Goal: Transaction & Acquisition: Purchase product/service

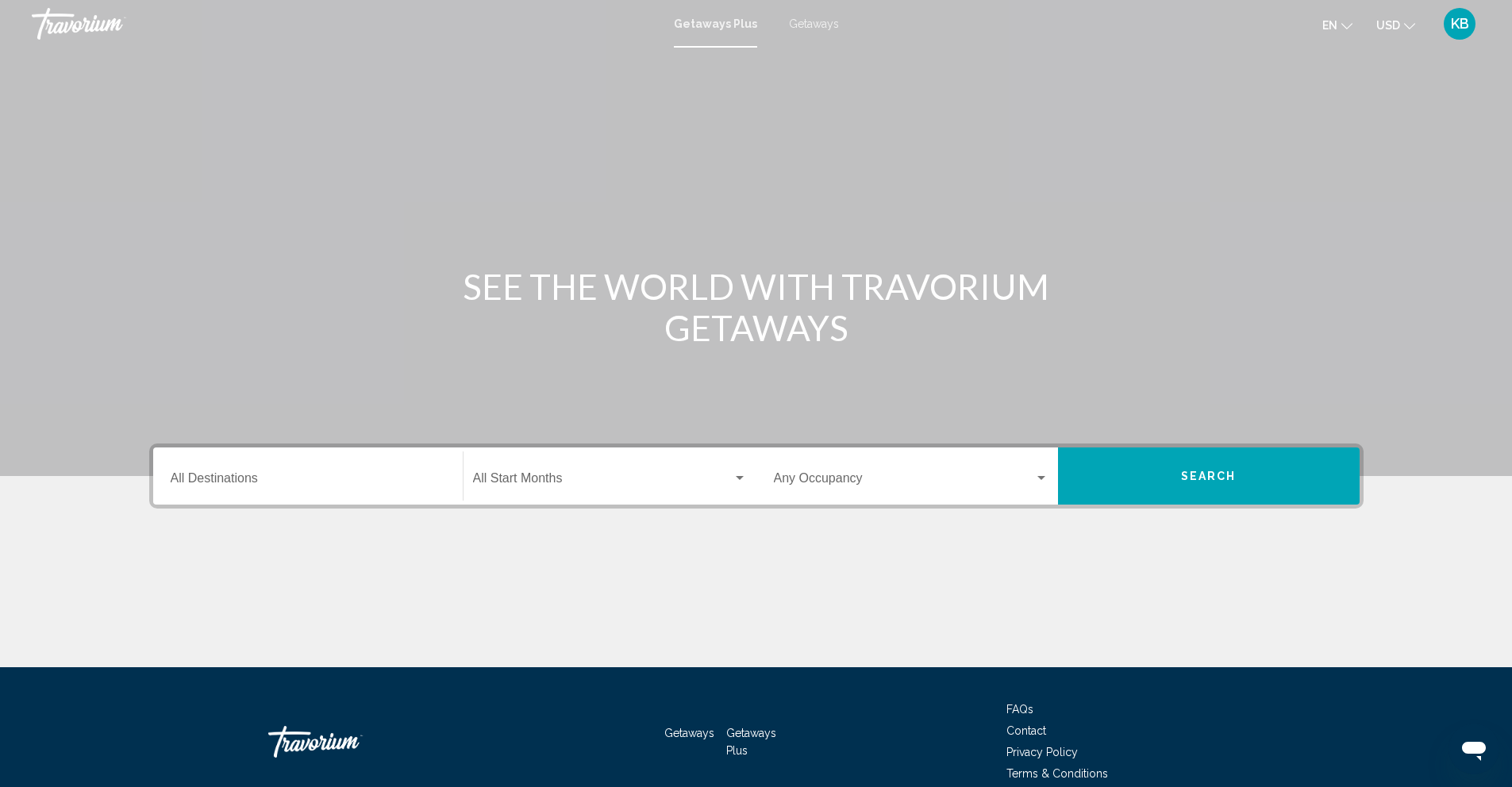
click at [240, 488] on input "Destination All Destinations" at bounding box center [308, 481] width 275 height 15
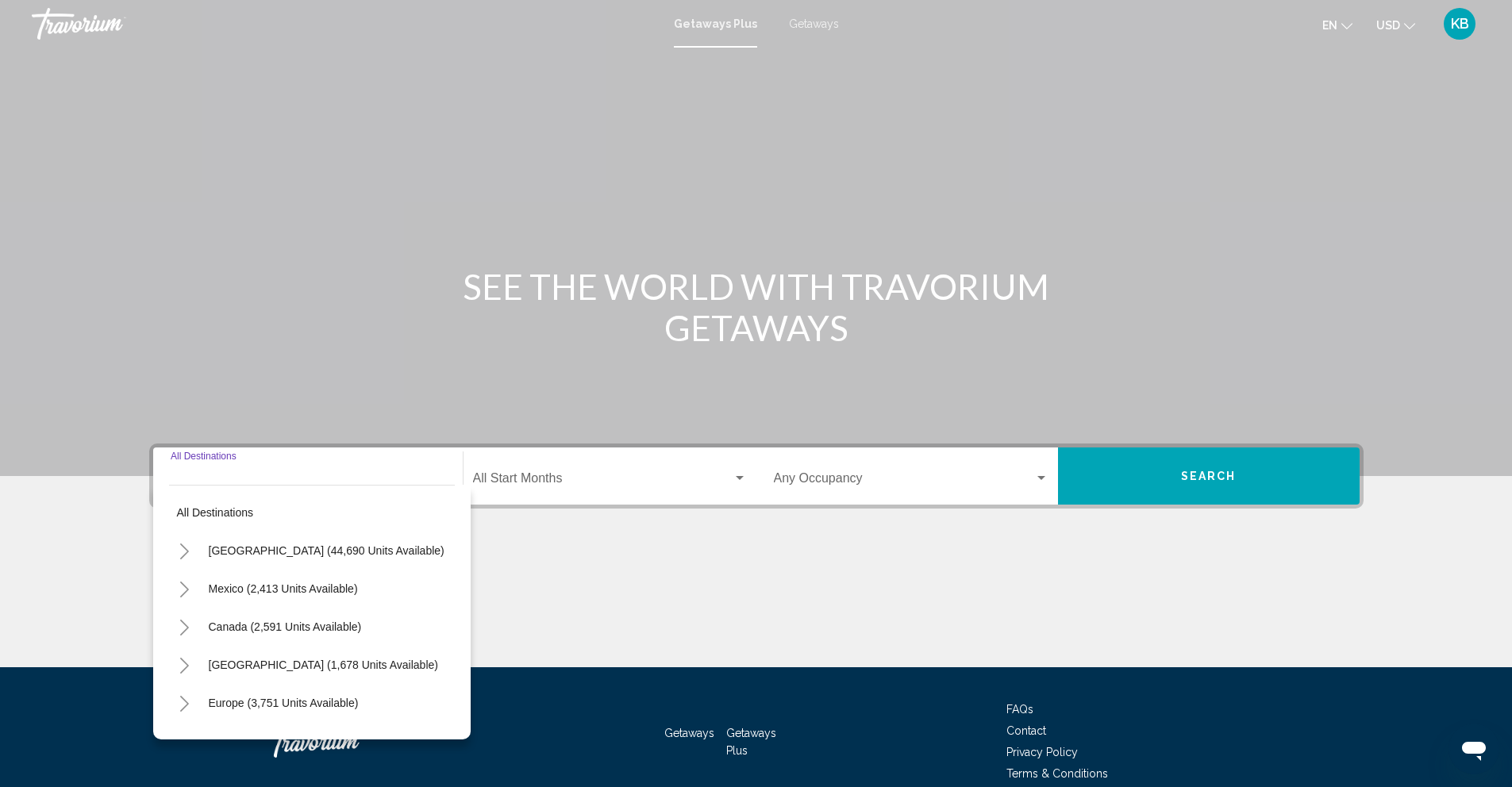
scroll to position [75, 0]
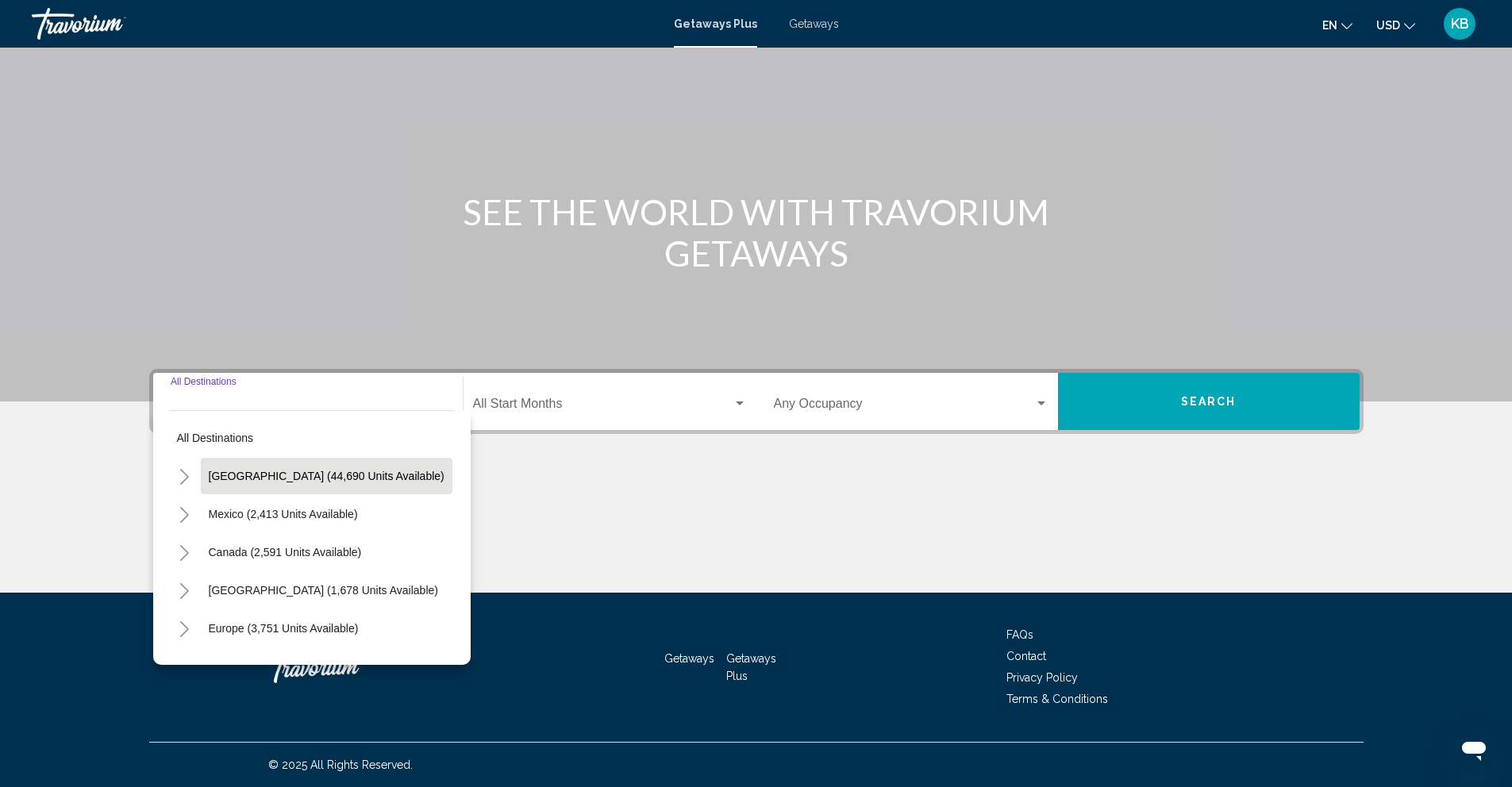
click at [269, 479] on span "United States (44,690 units available)" at bounding box center [326, 475] width 236 height 13
type input "**********"
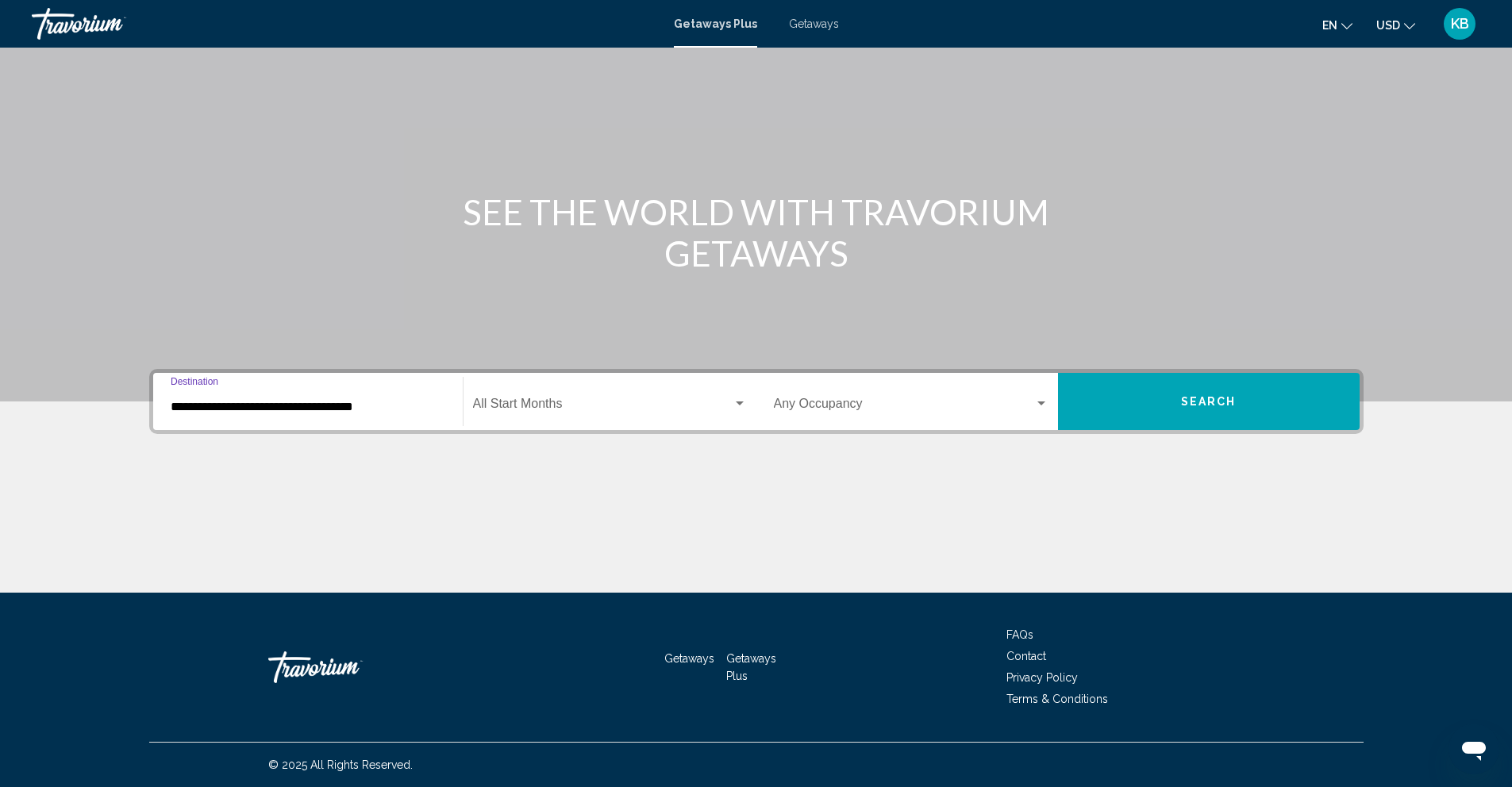
click at [542, 404] on span "Search widget" at bounding box center [603, 407] width 259 height 15
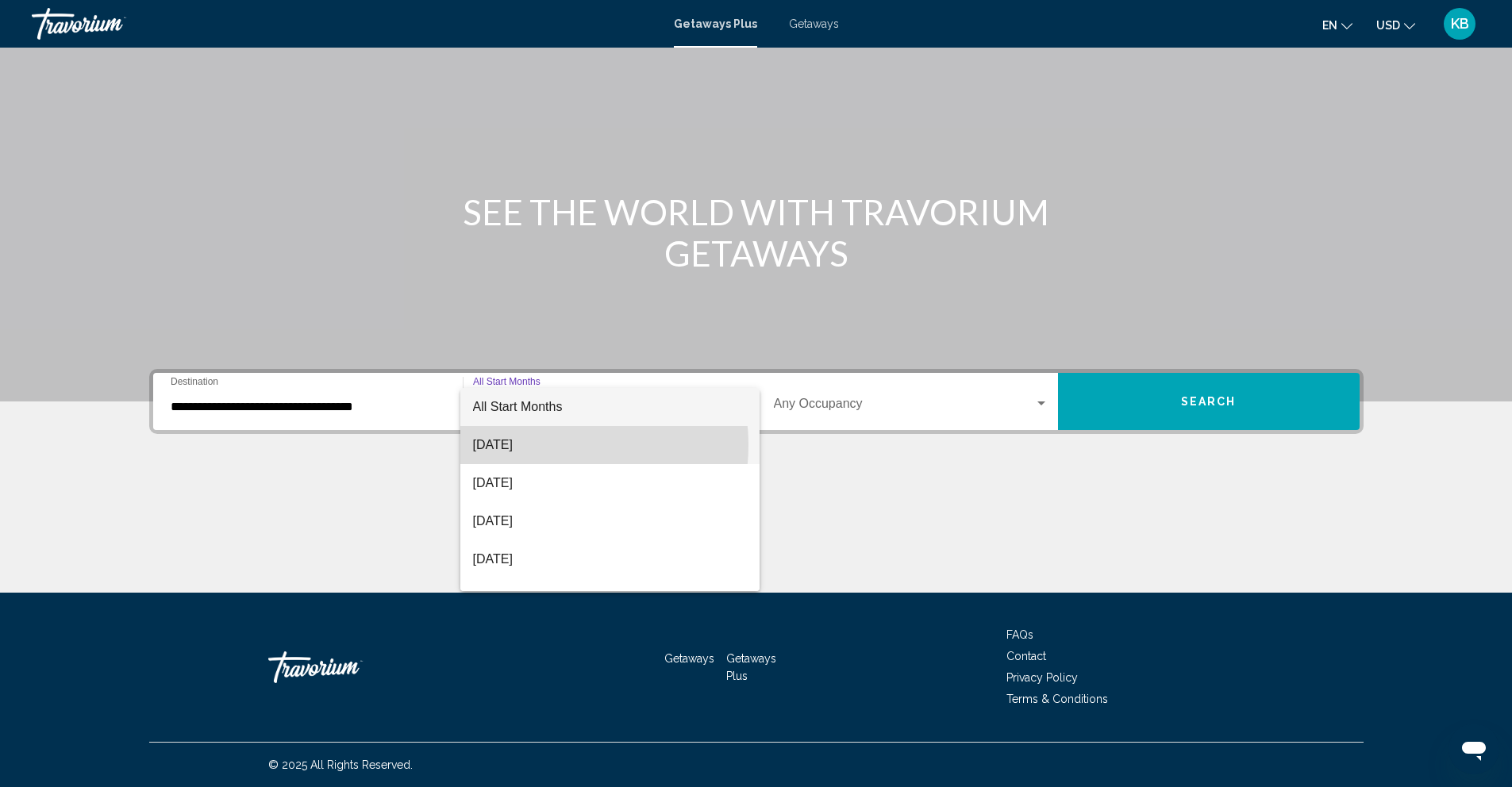
click at [539, 445] on span "August 2025" at bounding box center [610, 445] width 274 height 38
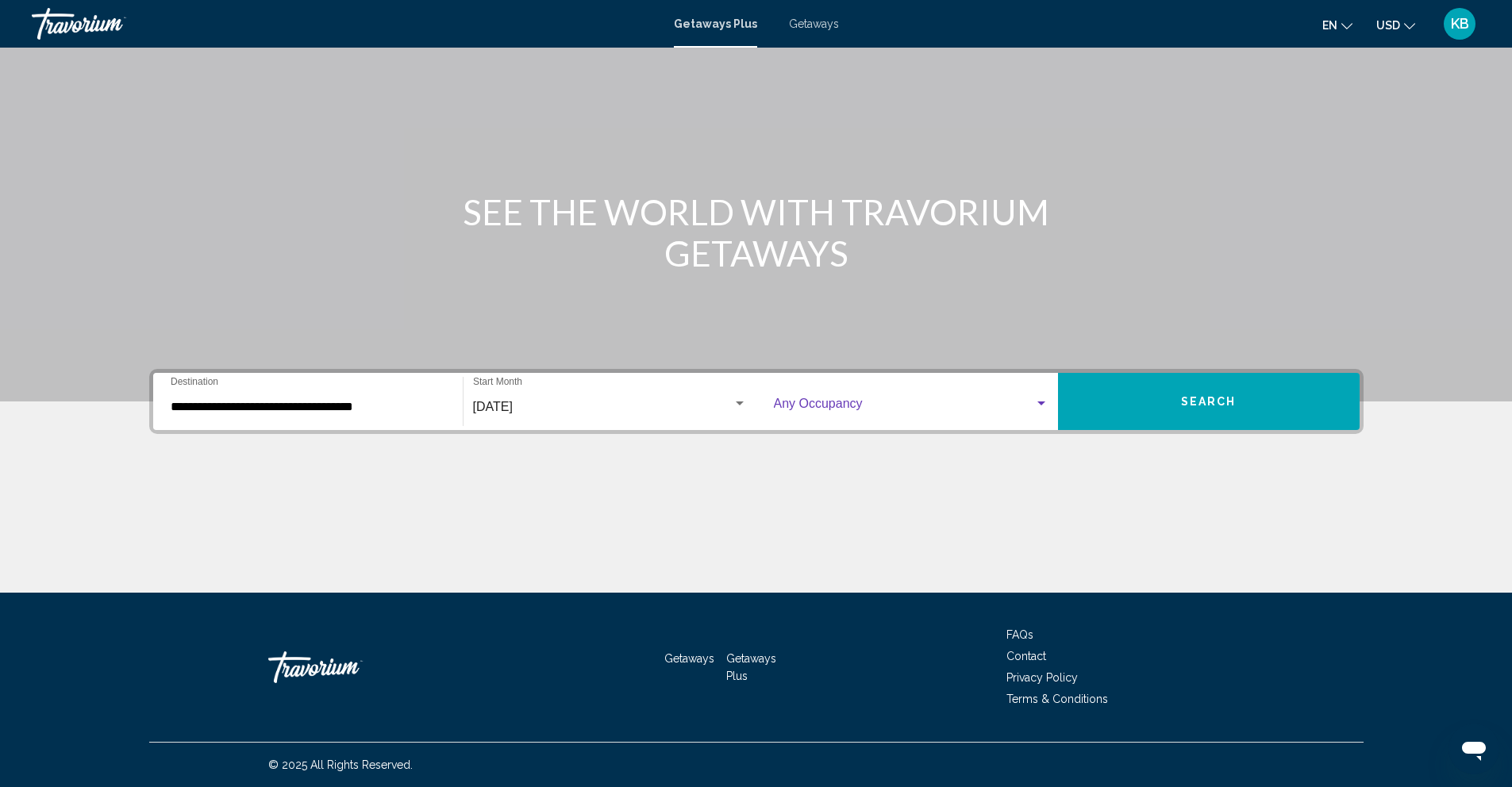
click at [886, 407] on span "Search widget" at bounding box center [903, 407] width 260 height 15
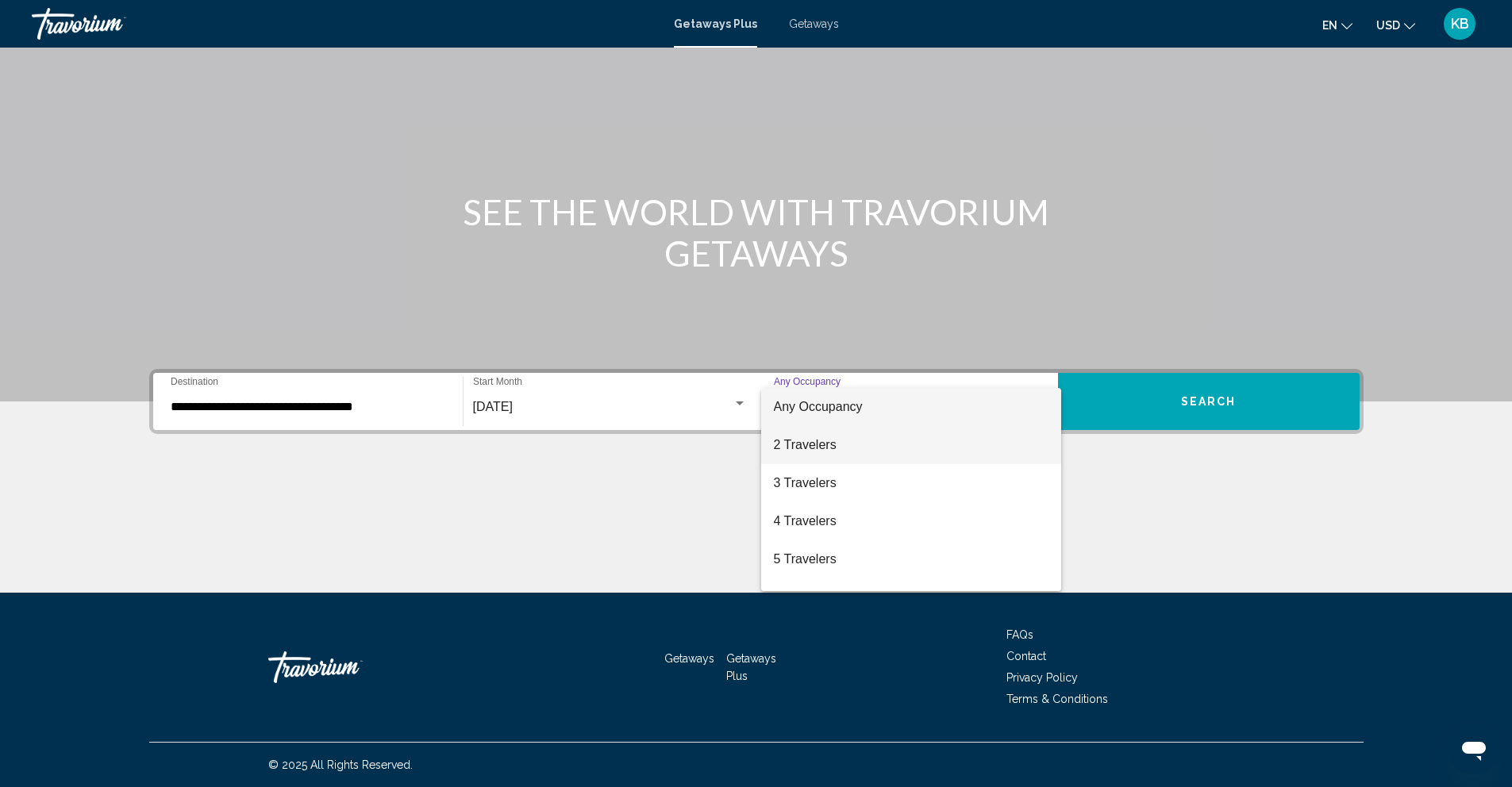
click at [853, 445] on span "2 Travelers" at bounding box center [911, 445] width 275 height 38
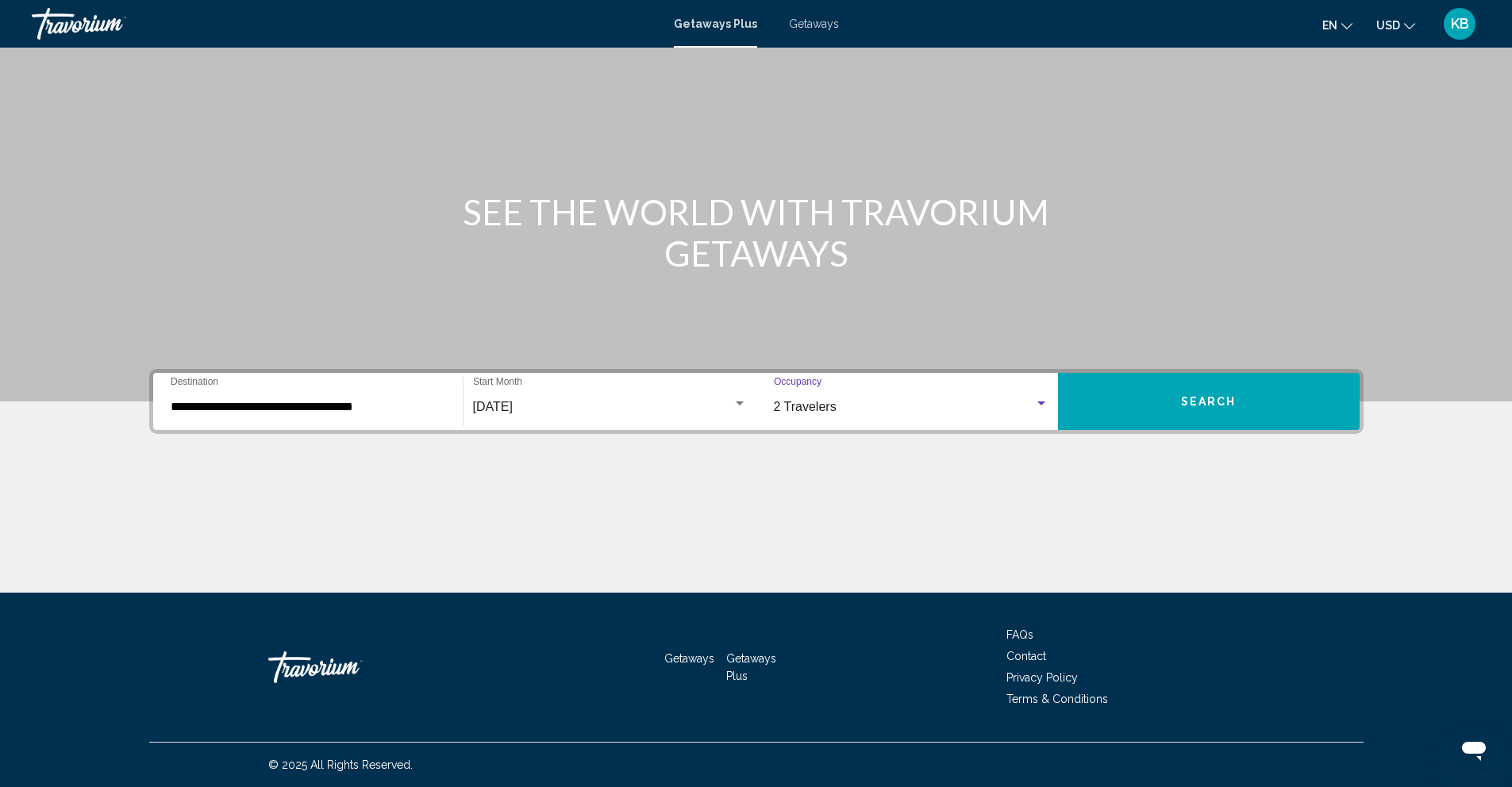
click at [1217, 400] on span "Search" at bounding box center [1209, 402] width 56 height 13
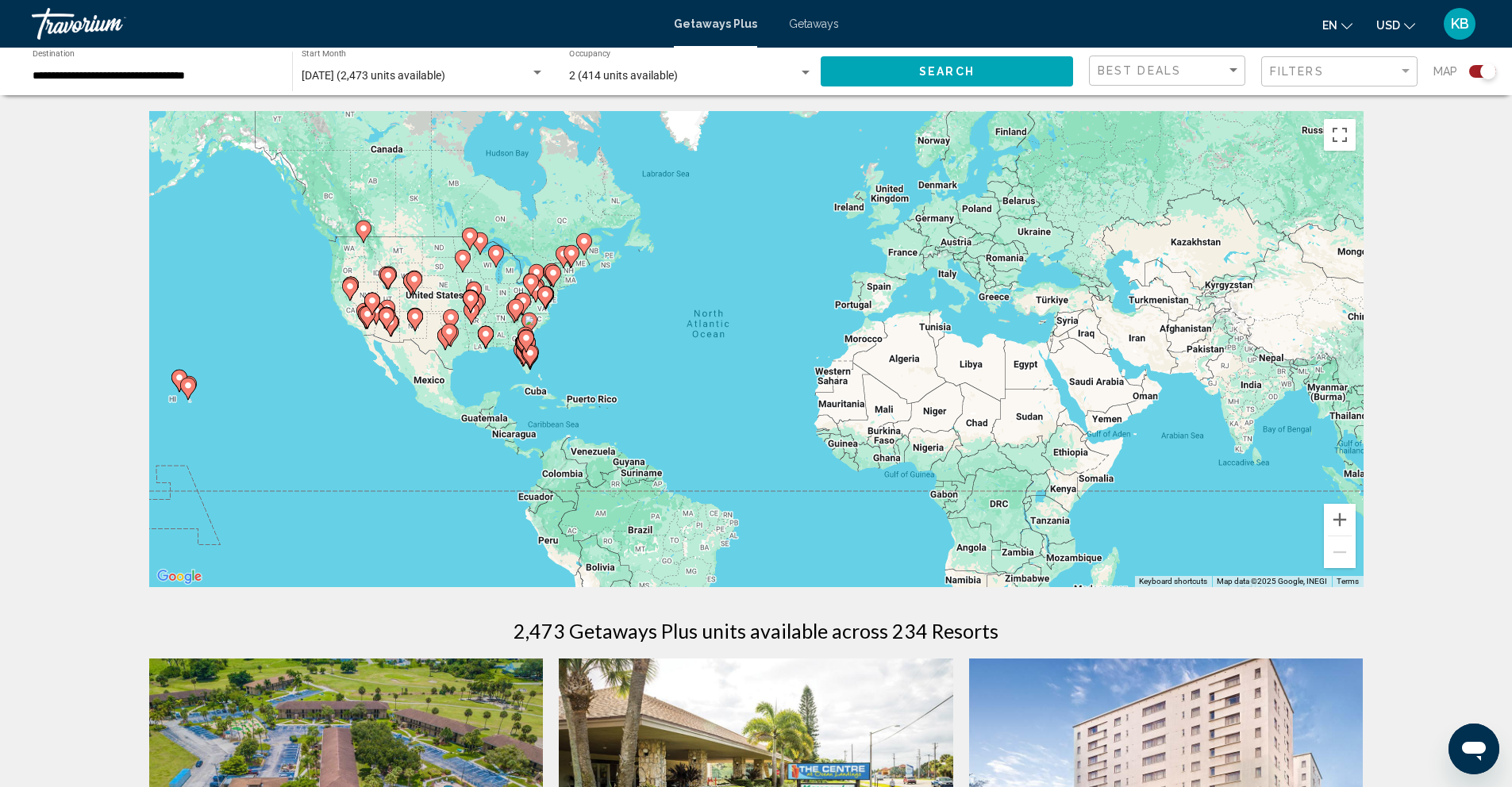
click at [205, 84] on div "**********" at bounding box center [155, 71] width 244 height 44
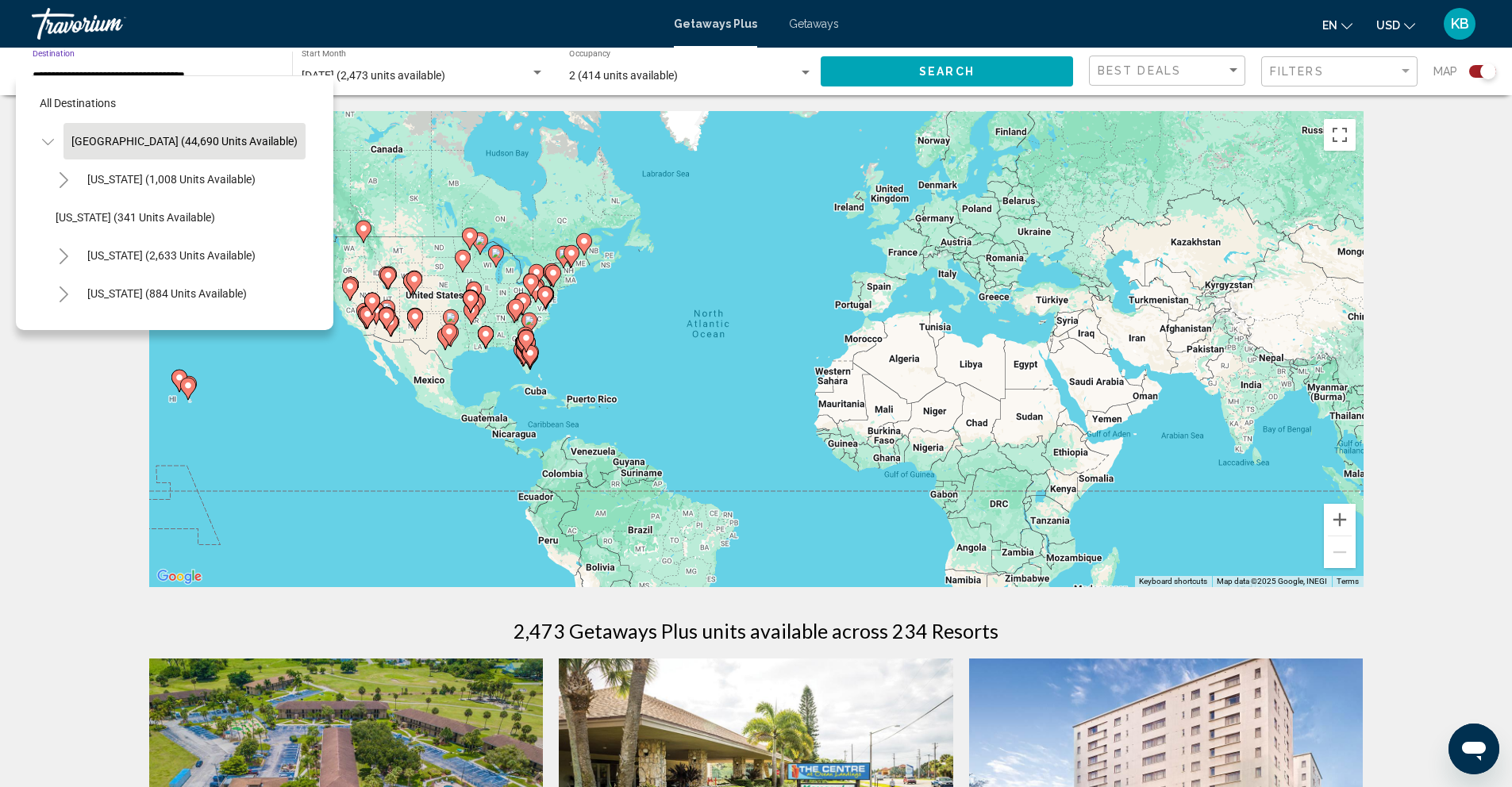
click at [174, 26] on div "Travorium" at bounding box center [111, 23] width 159 height 32
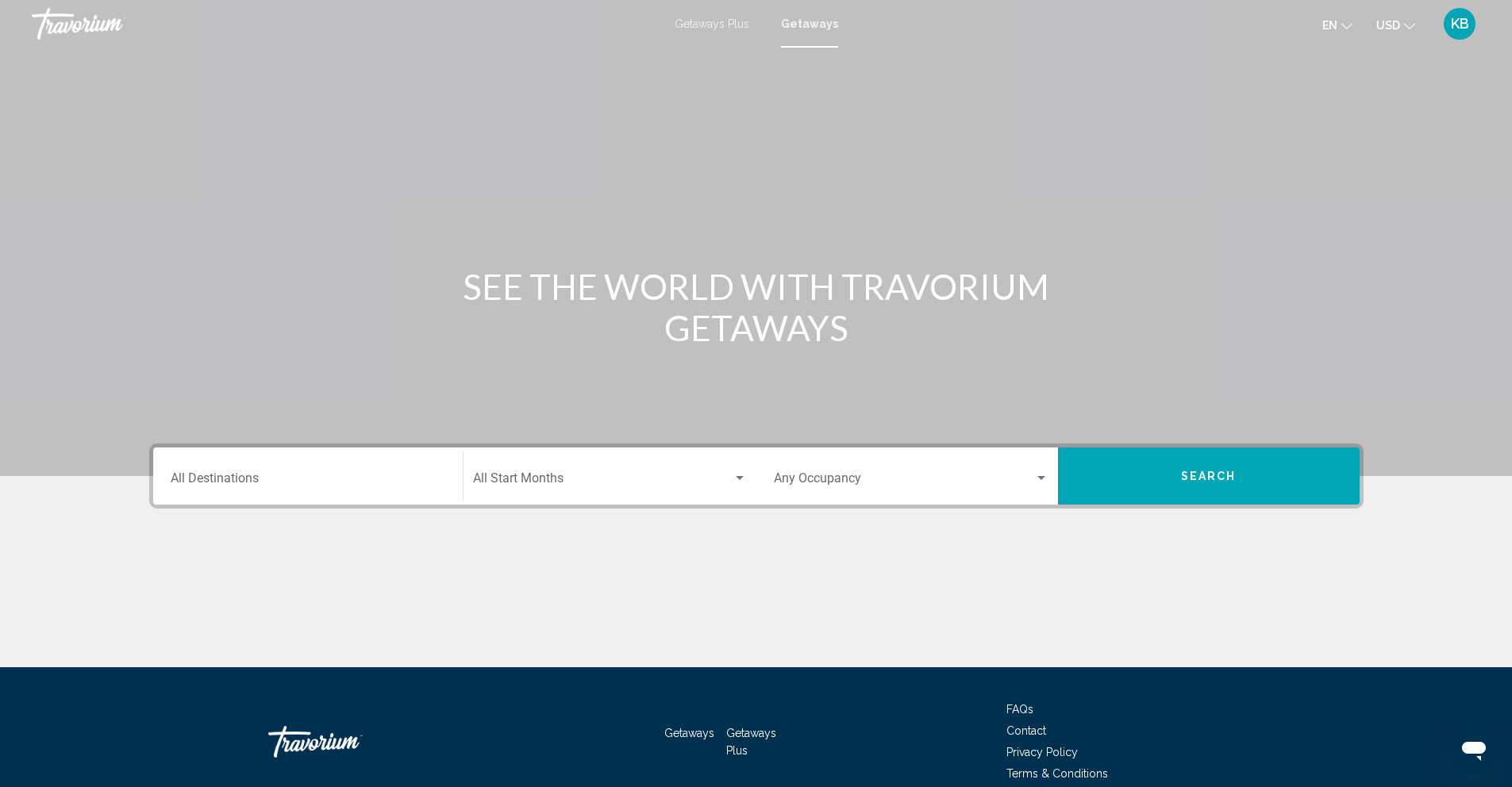
click at [216, 471] on div "Destination All Destinations" at bounding box center [308, 476] width 275 height 50
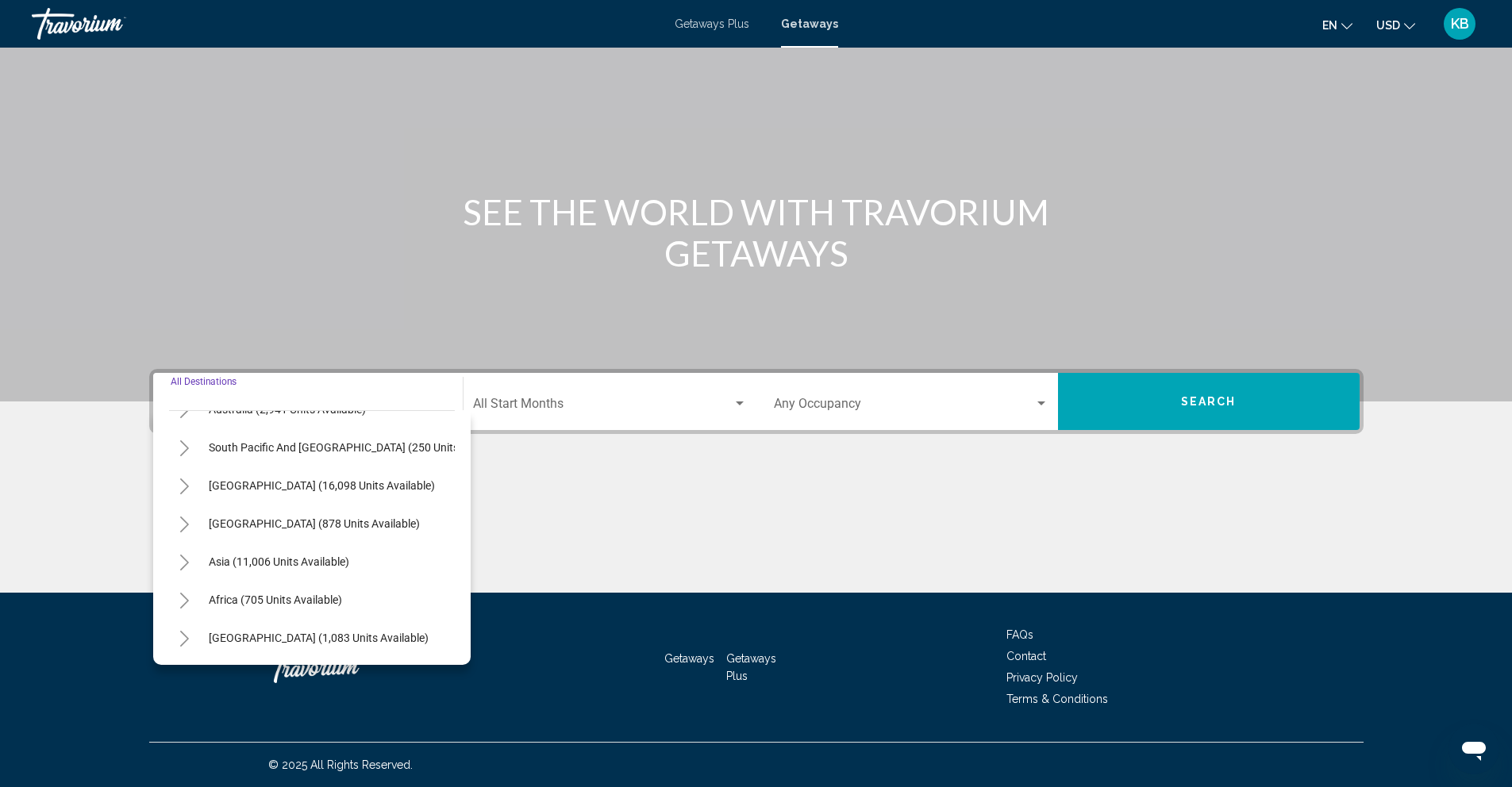
scroll to position [269, 0]
click at [721, 512] on div "Main content" at bounding box center [756, 533] width 1215 height 119
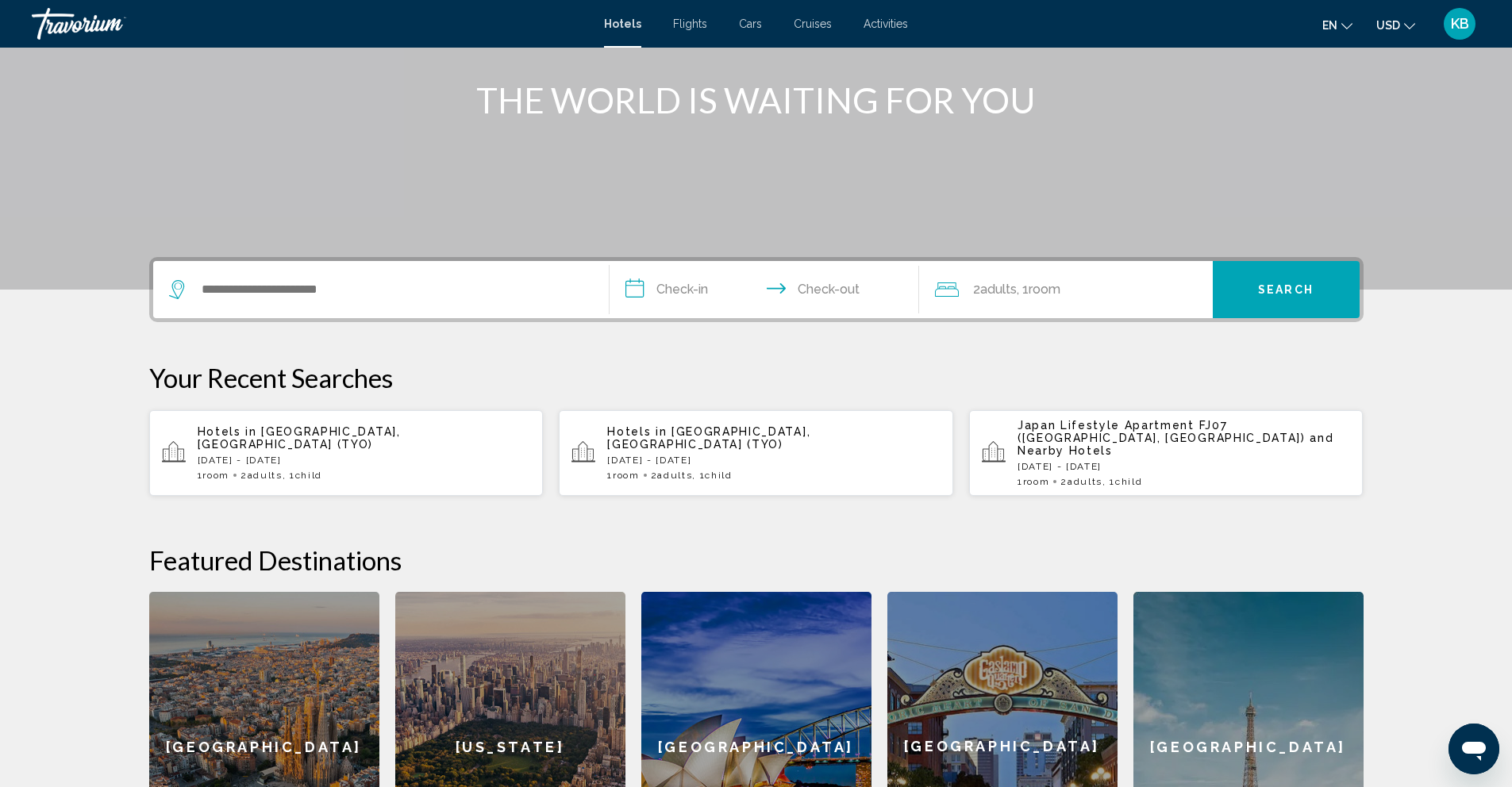
scroll to position [193, 0]
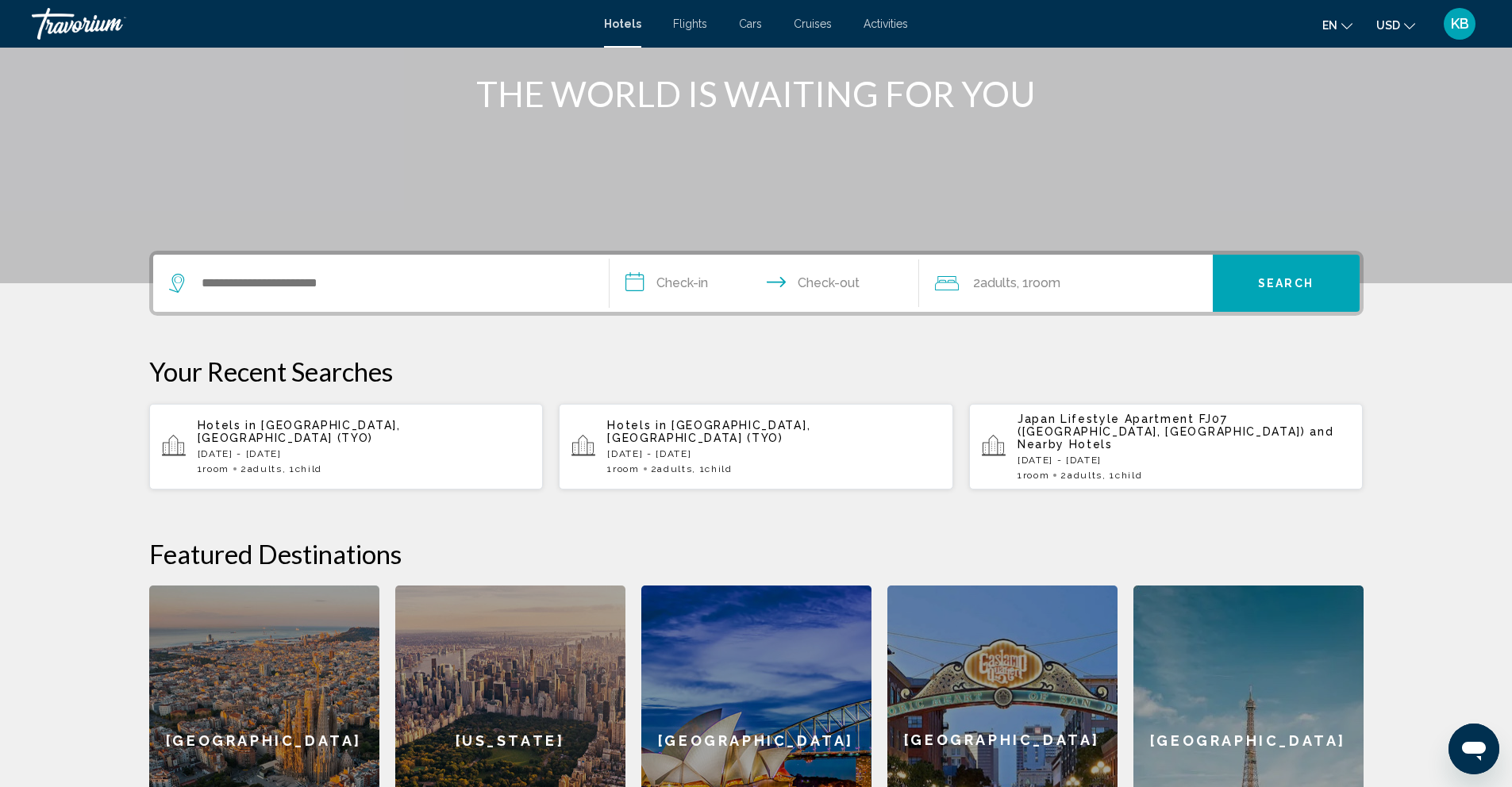
click at [689, 448] on p "[DATE] - [DATE]" at bounding box center [774, 453] width 333 height 11
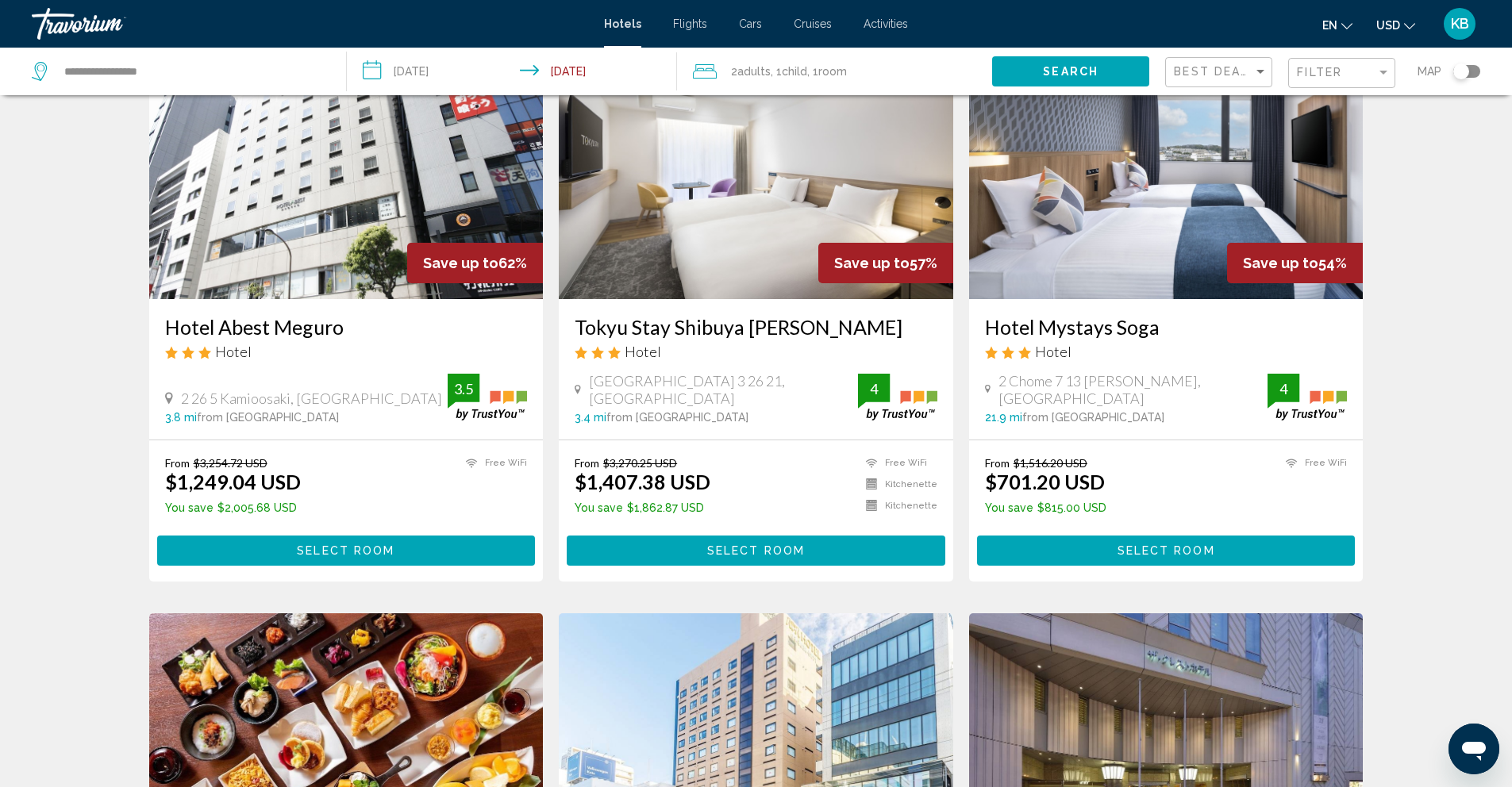
scroll to position [699, 0]
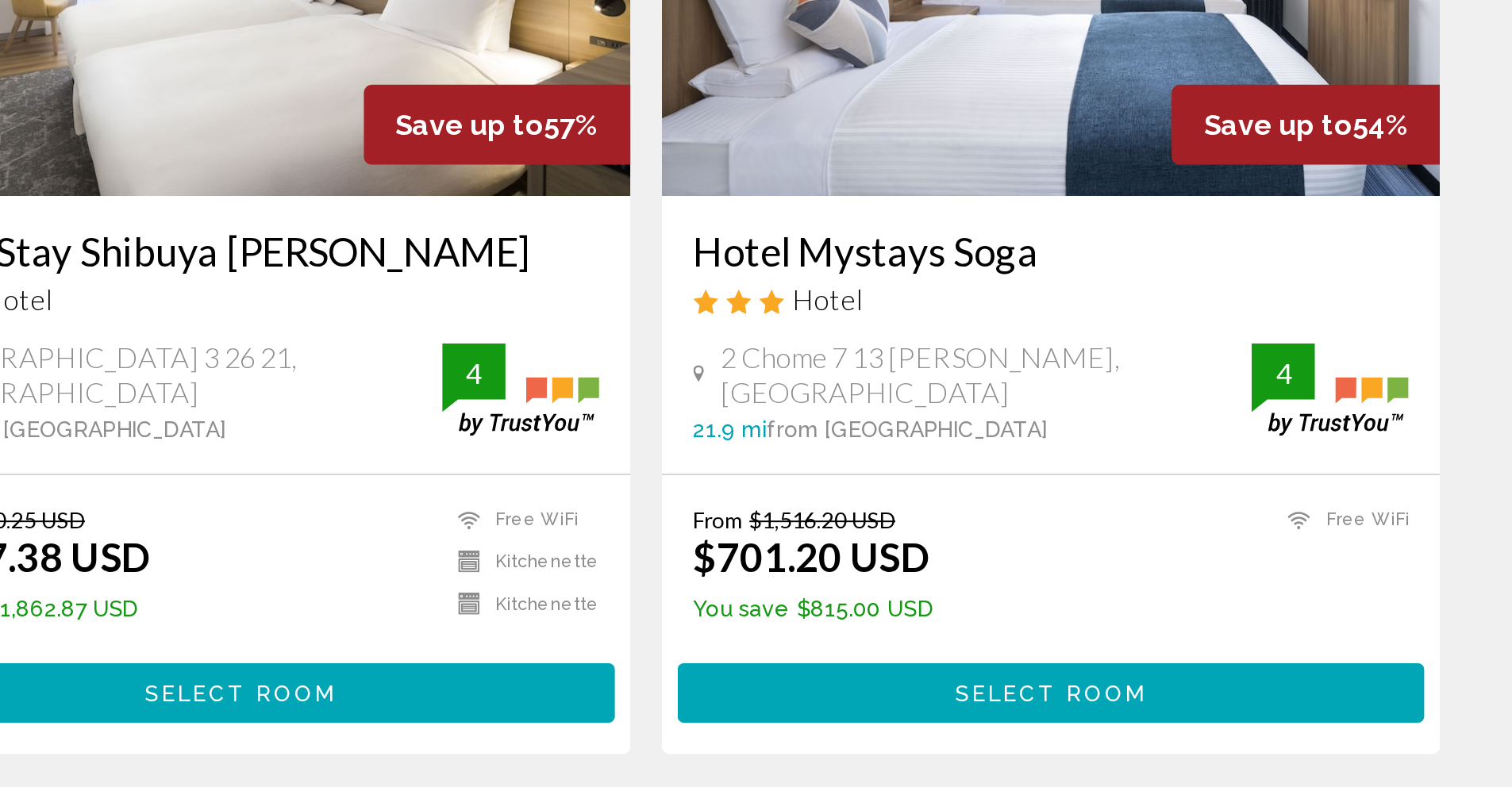
click at [1185, 542] on span "Select Room" at bounding box center [1167, 548] width 98 height 13
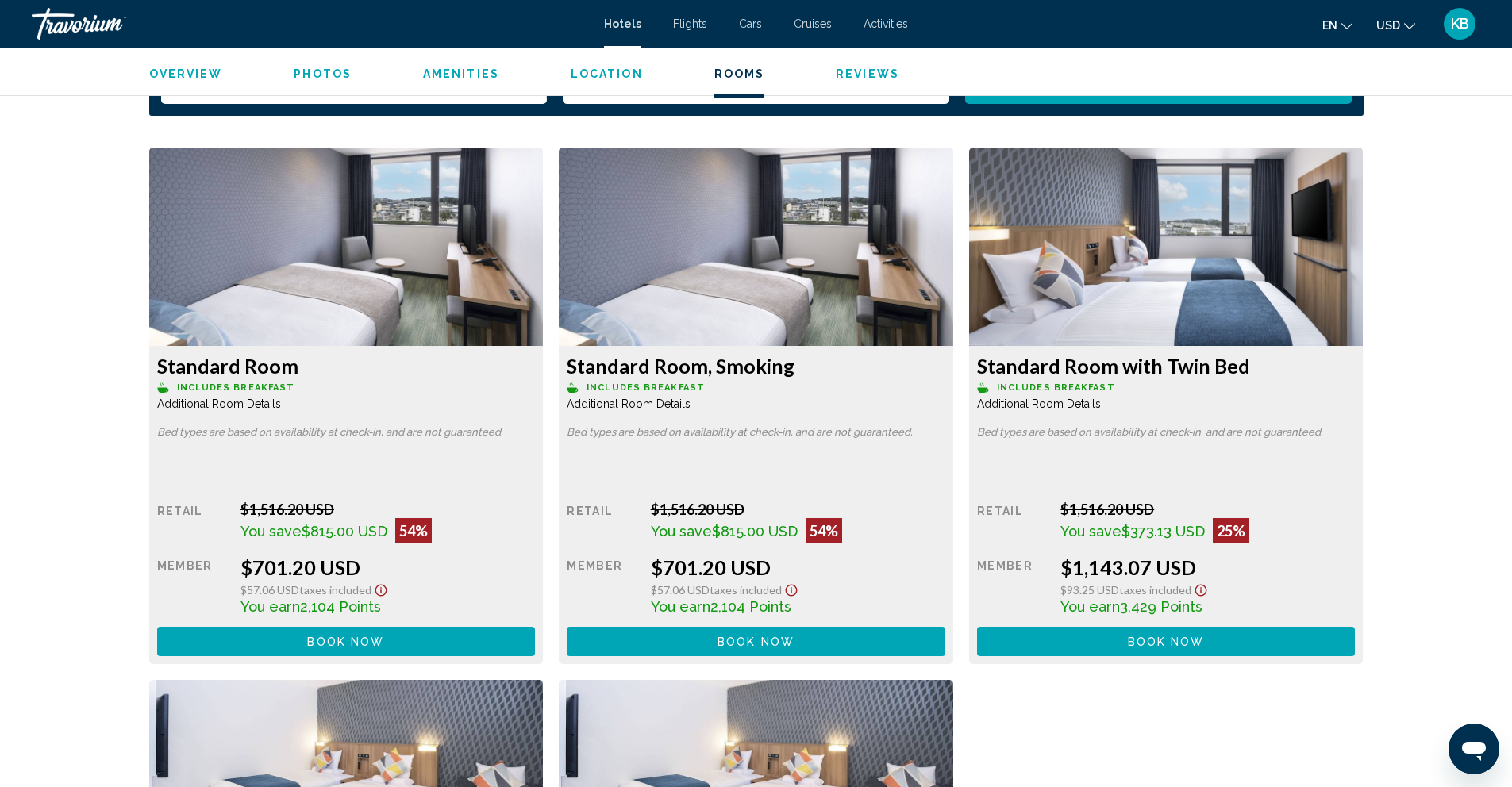
scroll to position [2101, 0]
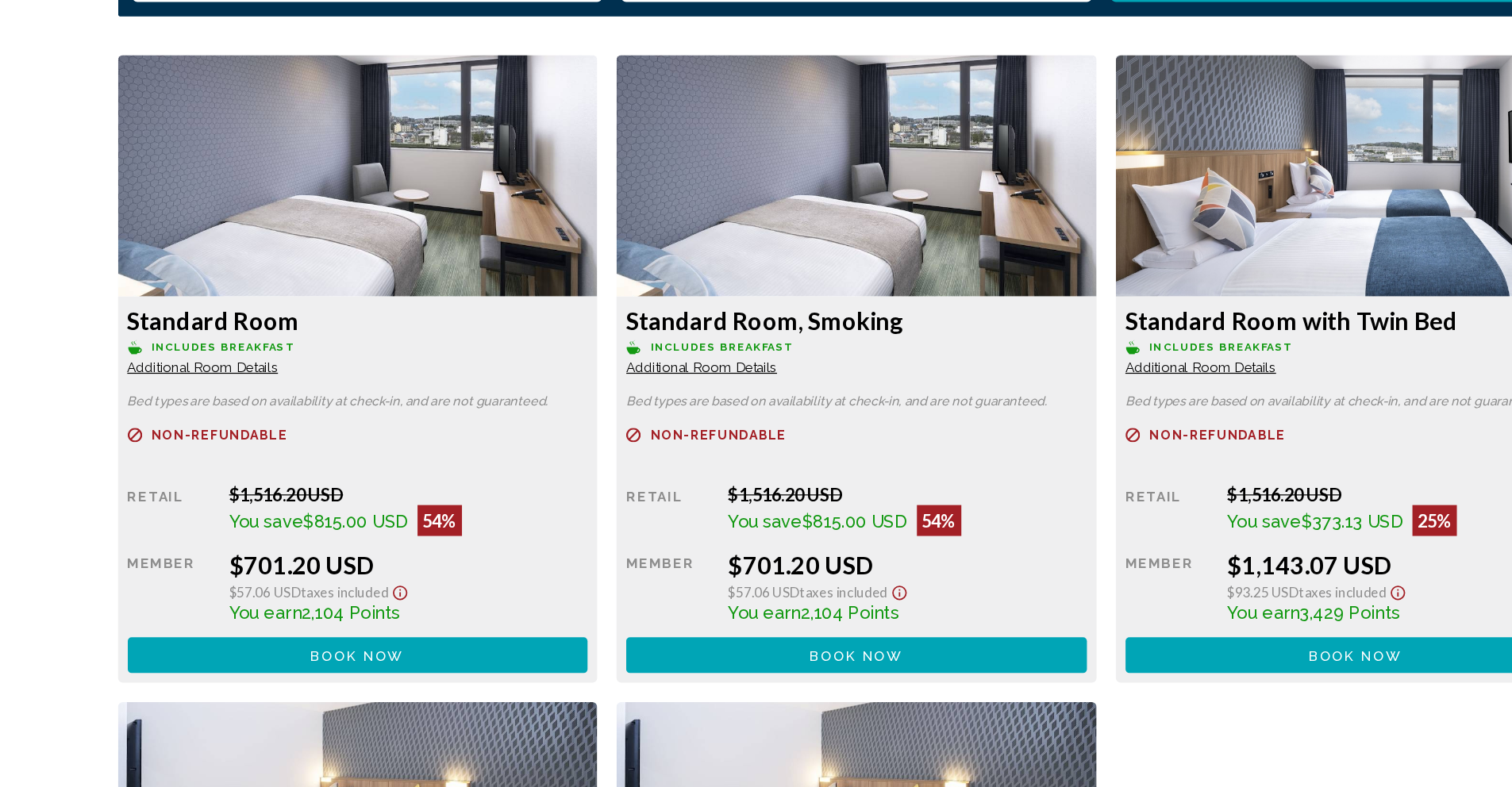
click at [352, 633] on span "Book now" at bounding box center [346, 639] width 77 height 13
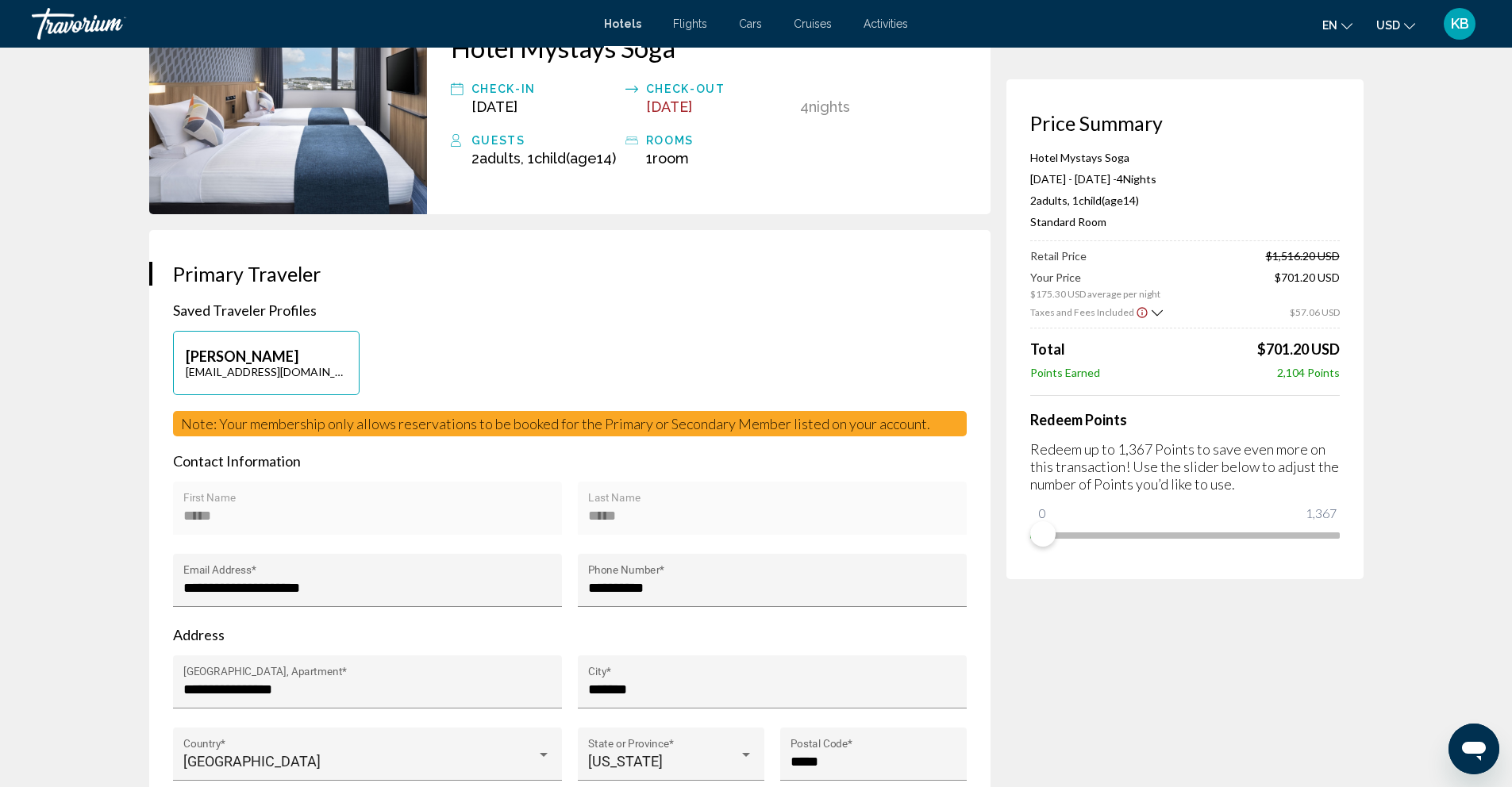
scroll to position [143, 0]
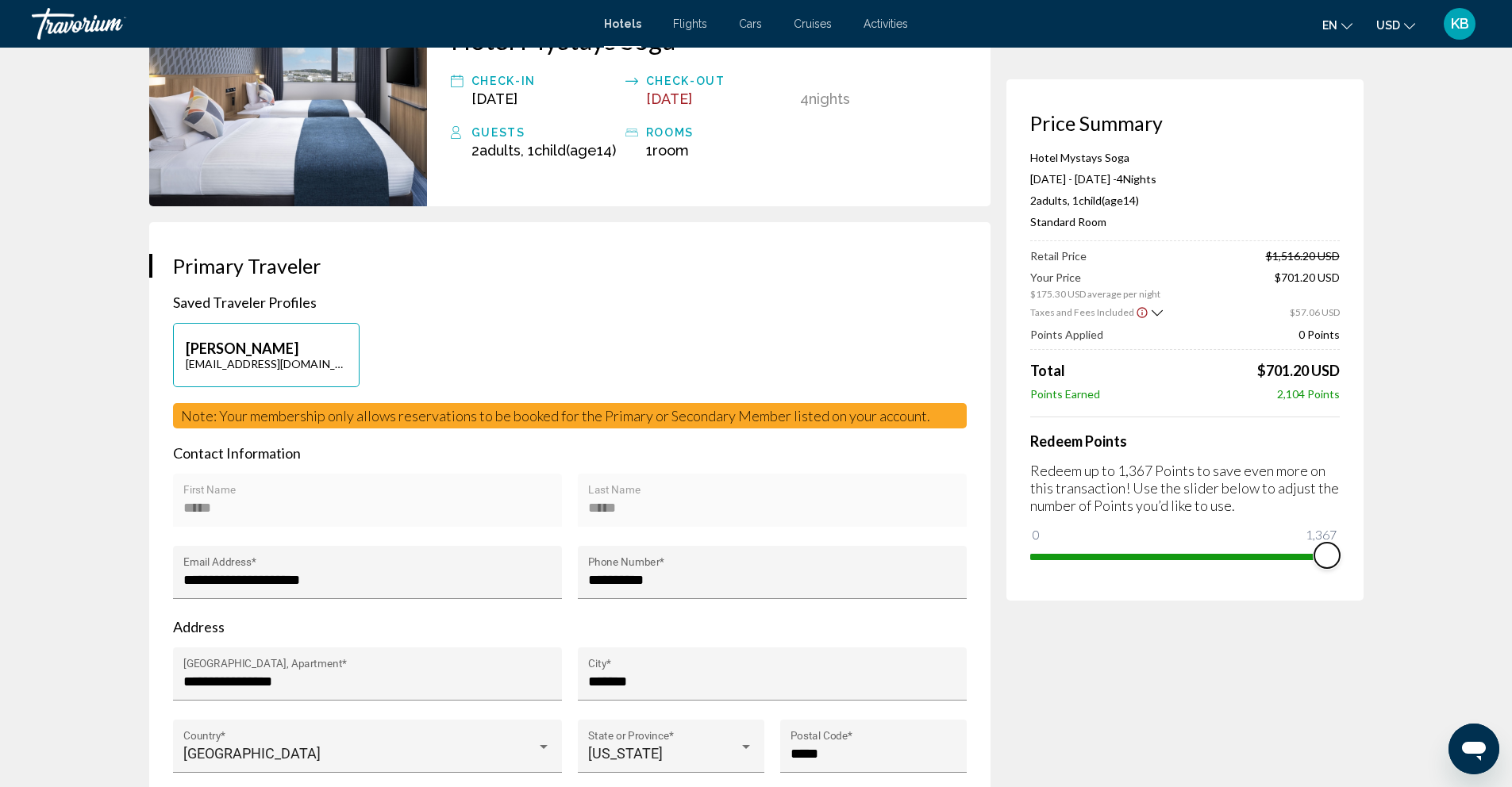
drag, startPoint x: 1043, startPoint y: 535, endPoint x: 1458, endPoint y: 568, distance: 416.3
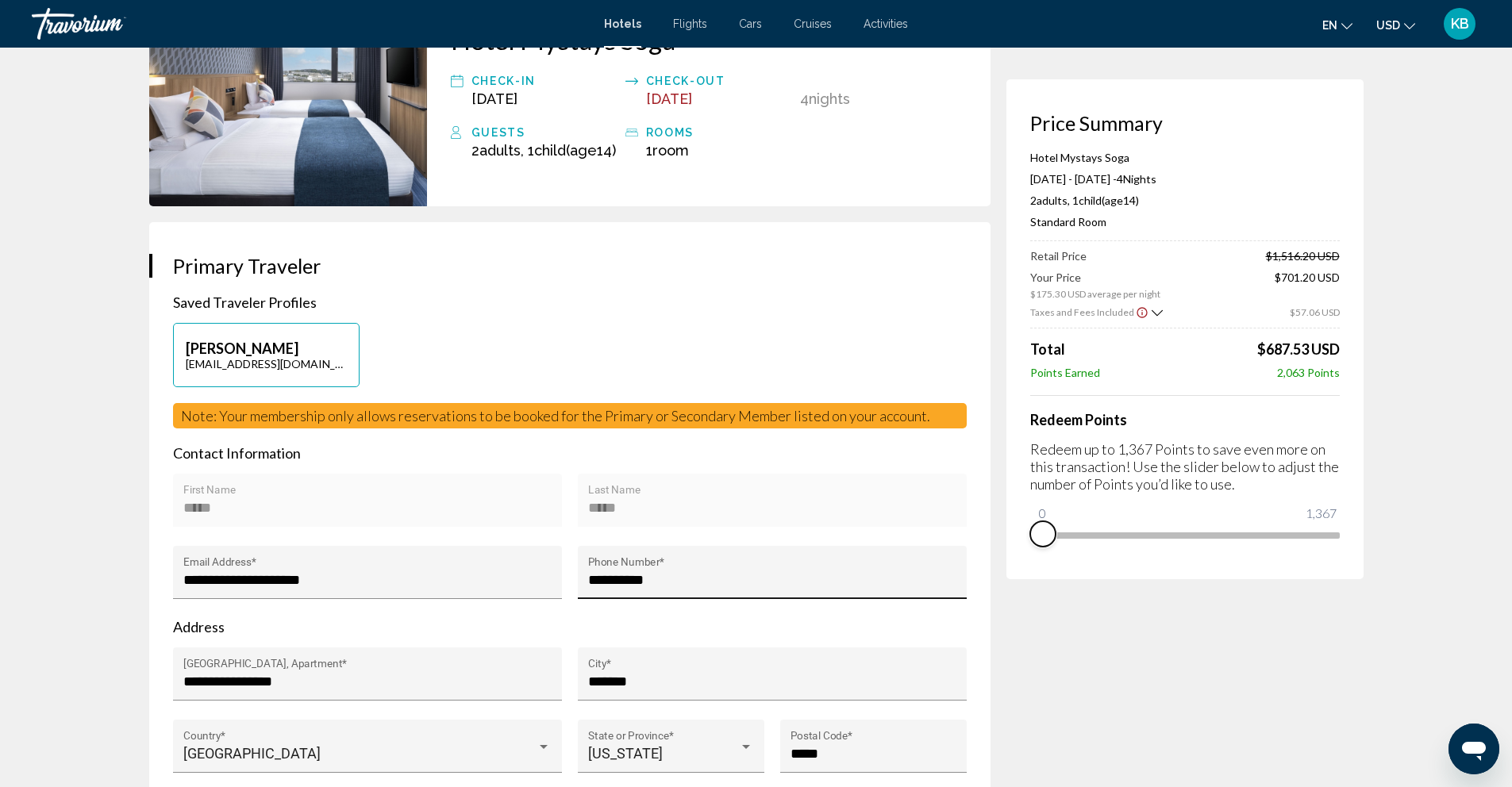
drag, startPoint x: 1318, startPoint y: 542, endPoint x: 607, endPoint y: 564, distance: 711.3
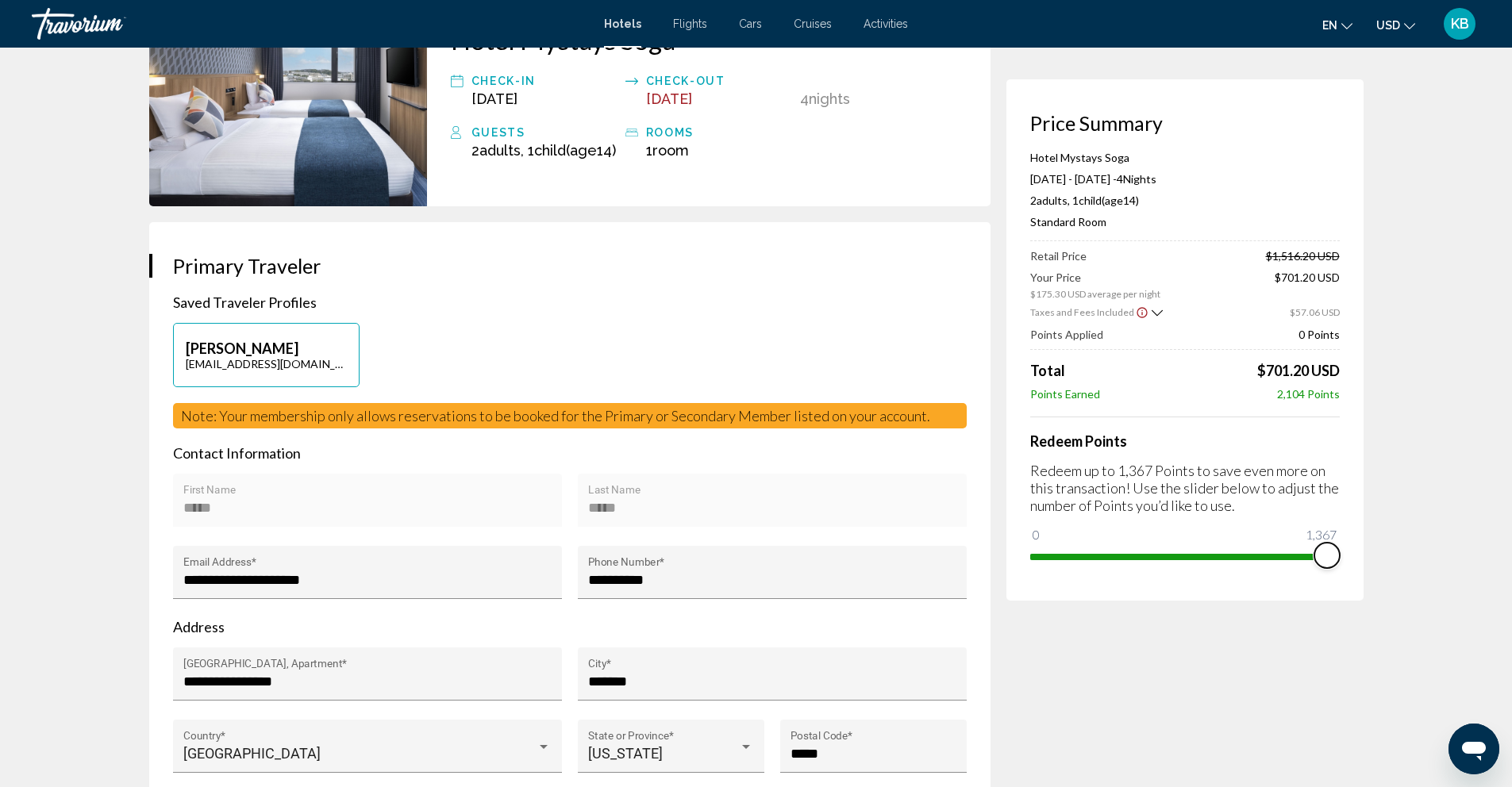
drag, startPoint x: 1053, startPoint y: 524, endPoint x: 1523, endPoint y: 510, distance: 470.2
click at [1512, 510] on html "Skip to main content Hotels Flights Cars Cruises Activities Hotels Flights Cars…" at bounding box center [756, 250] width 1512 height 787
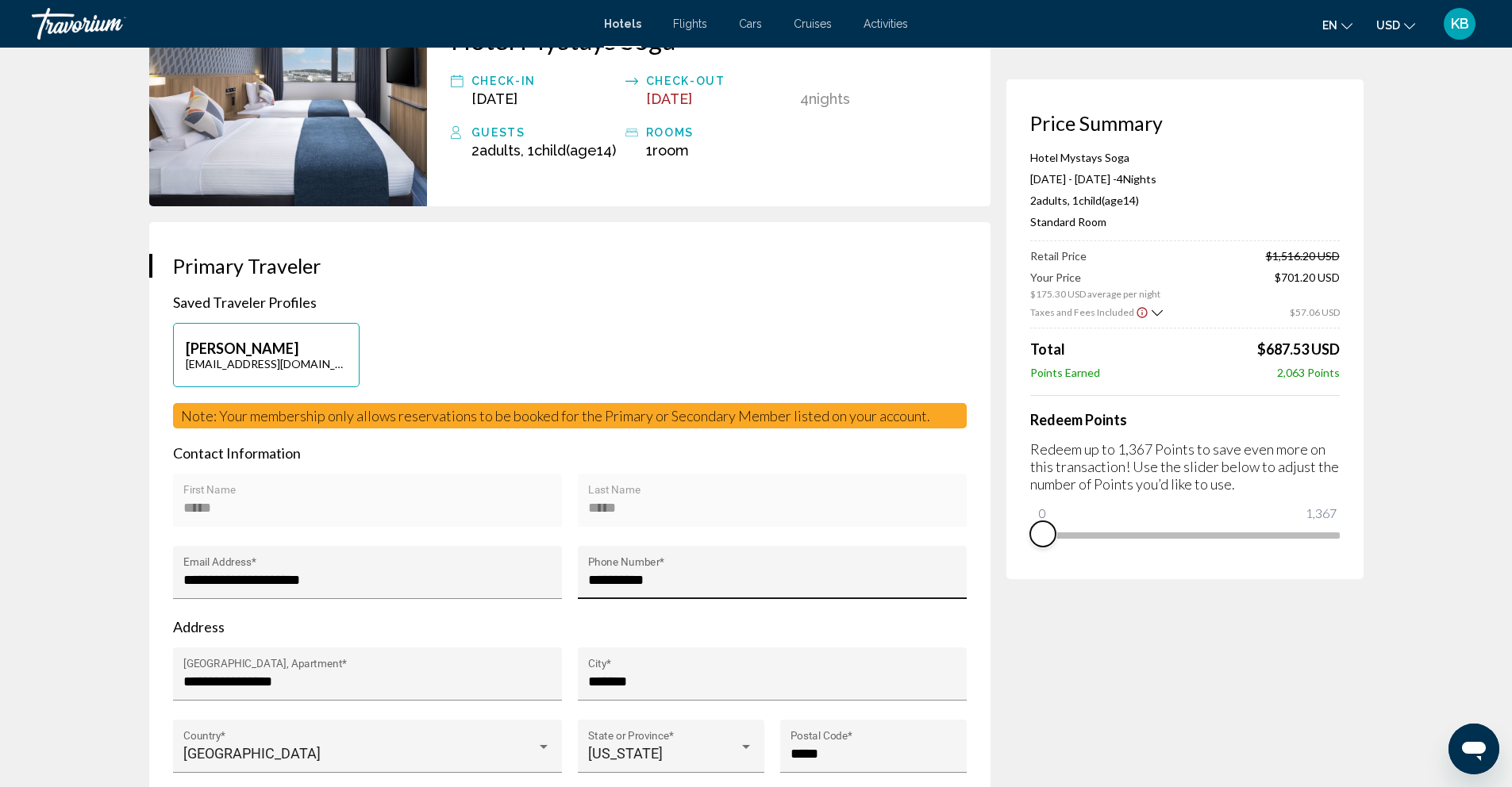
drag, startPoint x: 1333, startPoint y: 558, endPoint x: 840, endPoint y: 571, distance: 493.2
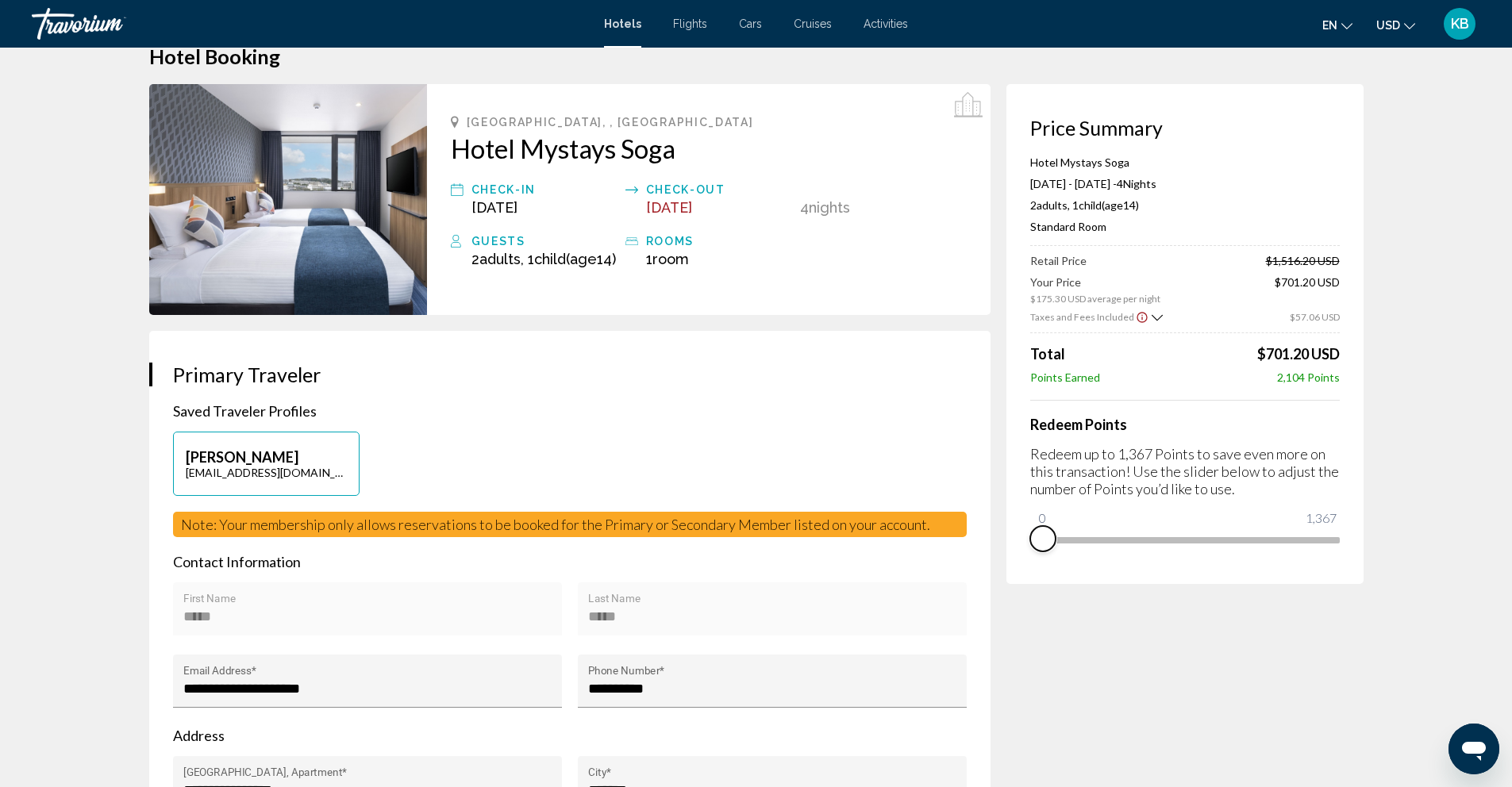
scroll to position [0, 0]
